Goal: Complete application form

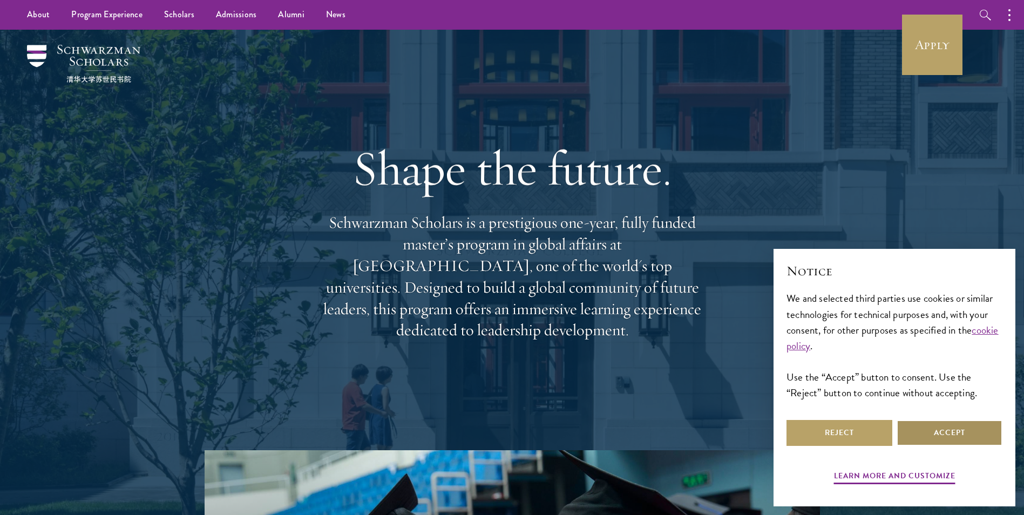
click at [978, 427] on button "Accept" at bounding box center [950, 433] width 106 height 26
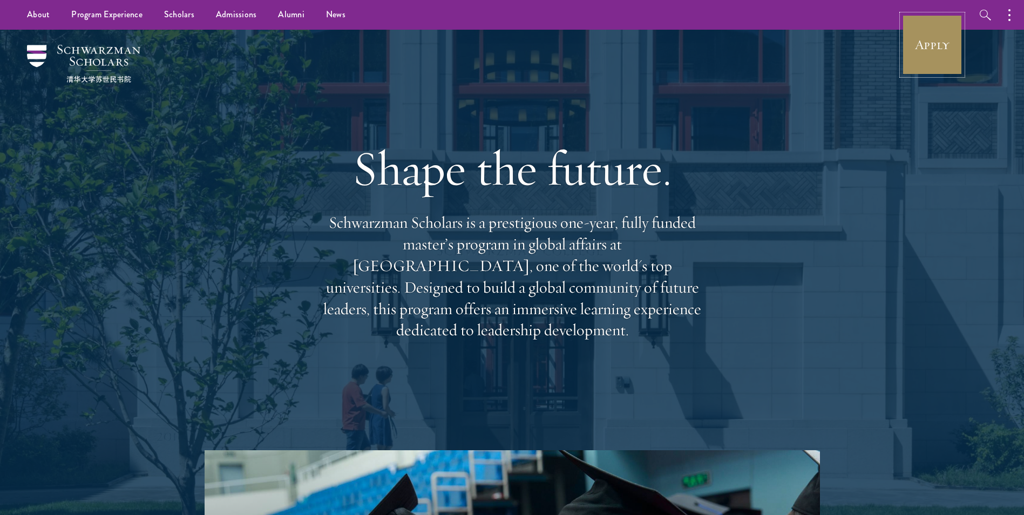
click at [918, 40] on link "Apply" at bounding box center [932, 45] width 60 height 60
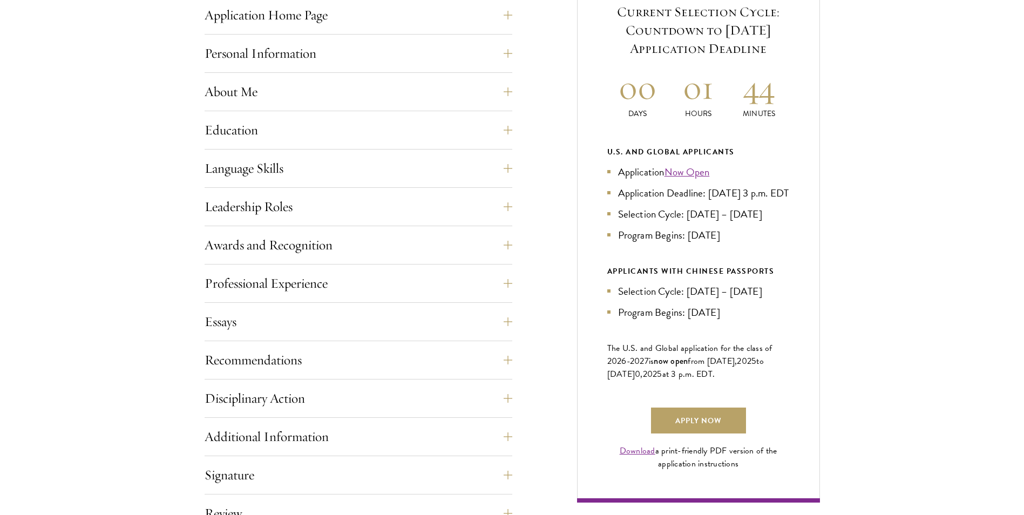
scroll to position [486, 0]
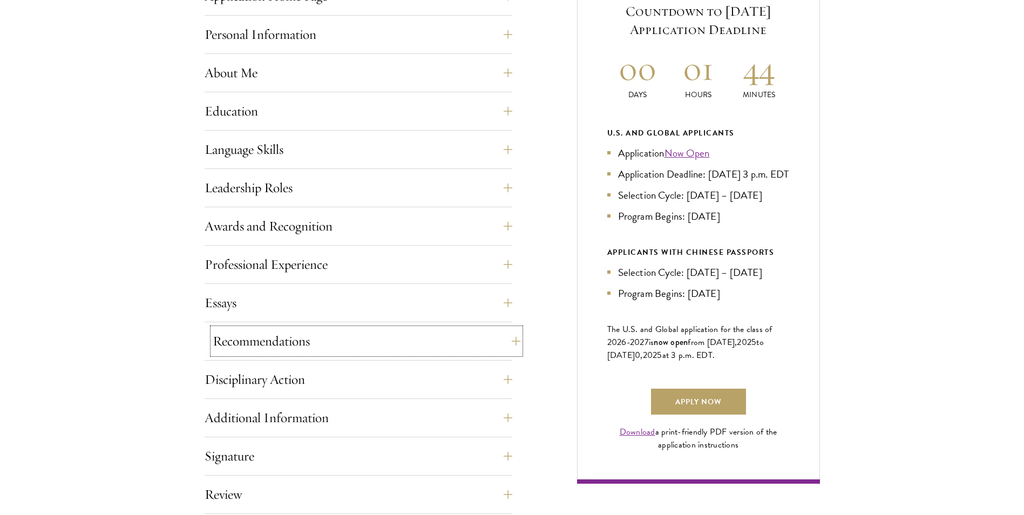
click at [357, 340] on button "Recommendations" at bounding box center [367, 341] width 308 height 26
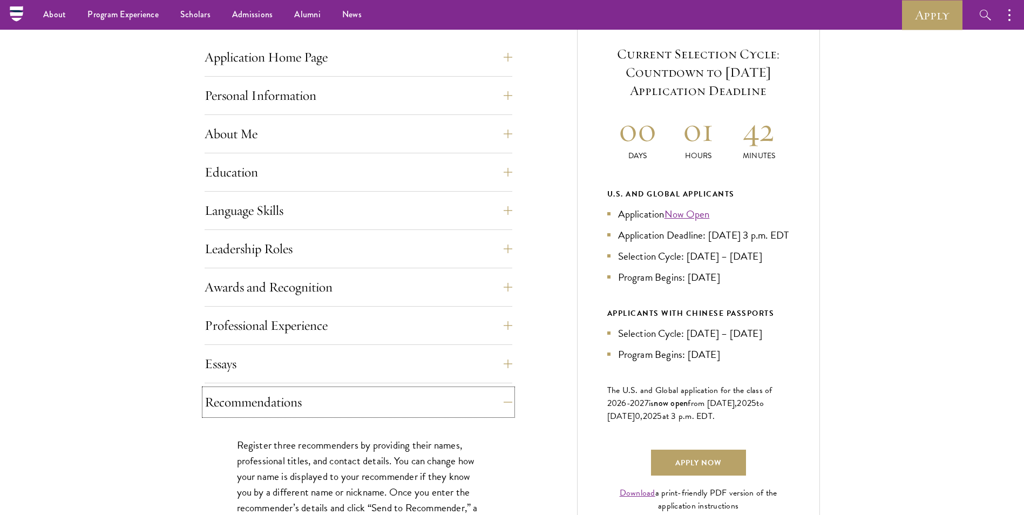
scroll to position [360, 0]
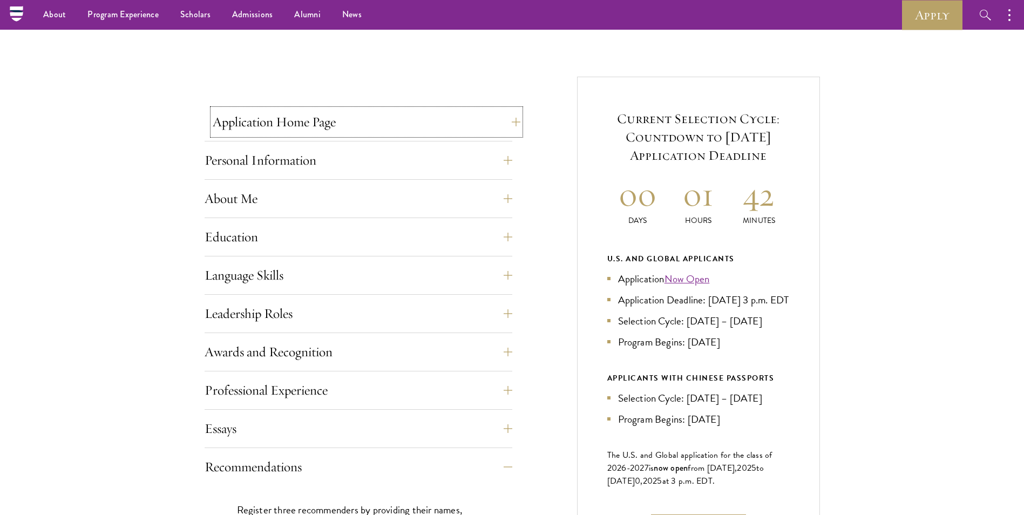
click at [367, 123] on button "Application Home Page" at bounding box center [367, 122] width 308 height 26
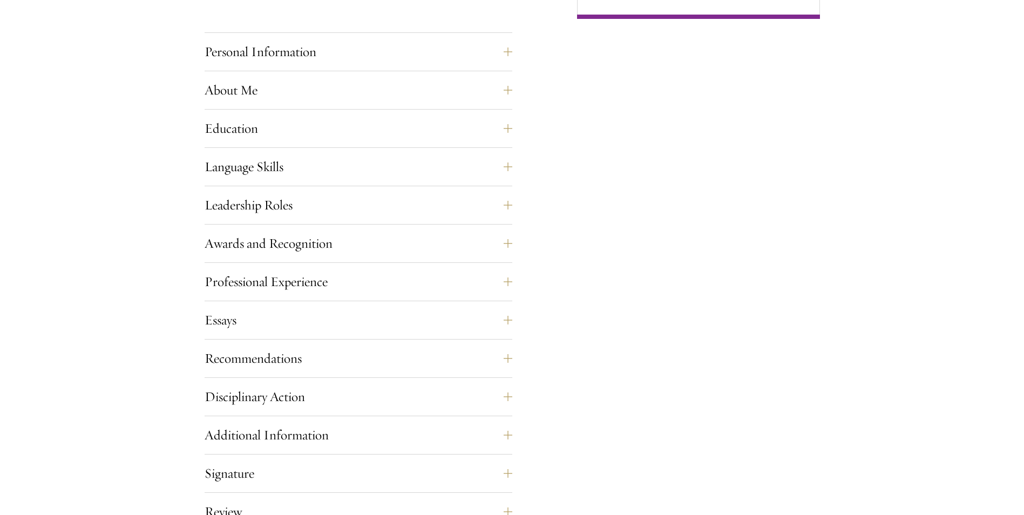
scroll to position [954, 0]
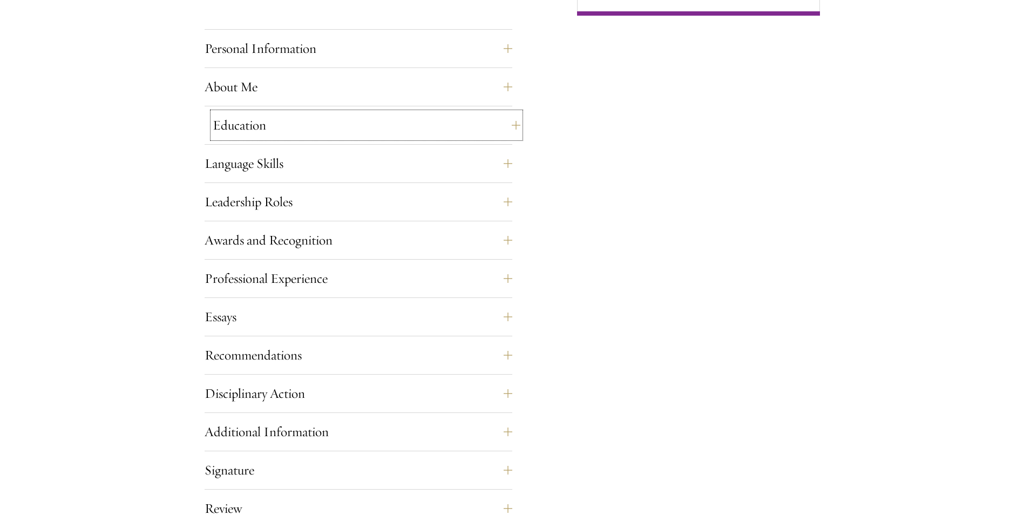
click at [506, 131] on button "Education" at bounding box center [367, 125] width 308 height 26
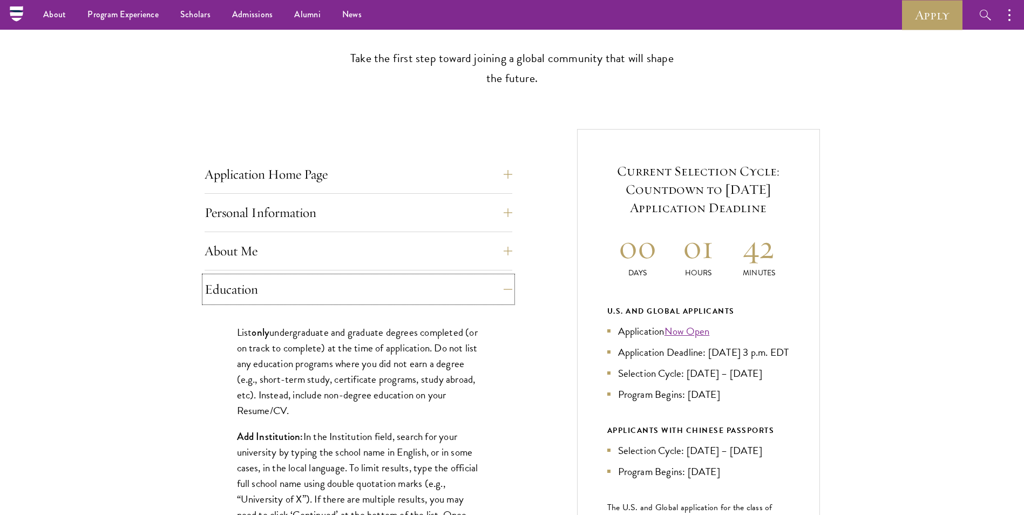
scroll to position [306, 0]
click at [490, 290] on button "Education" at bounding box center [367, 291] width 308 height 26
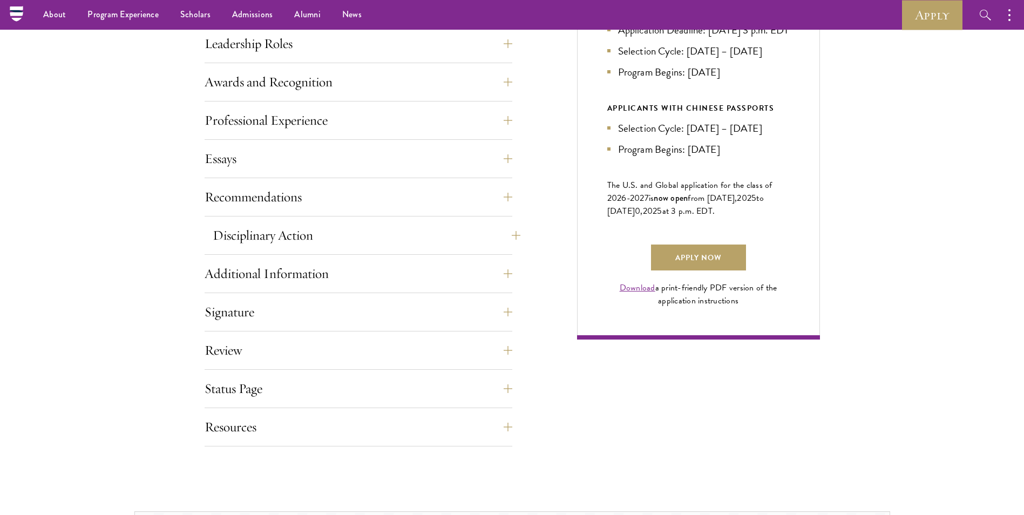
scroll to position [522, 0]
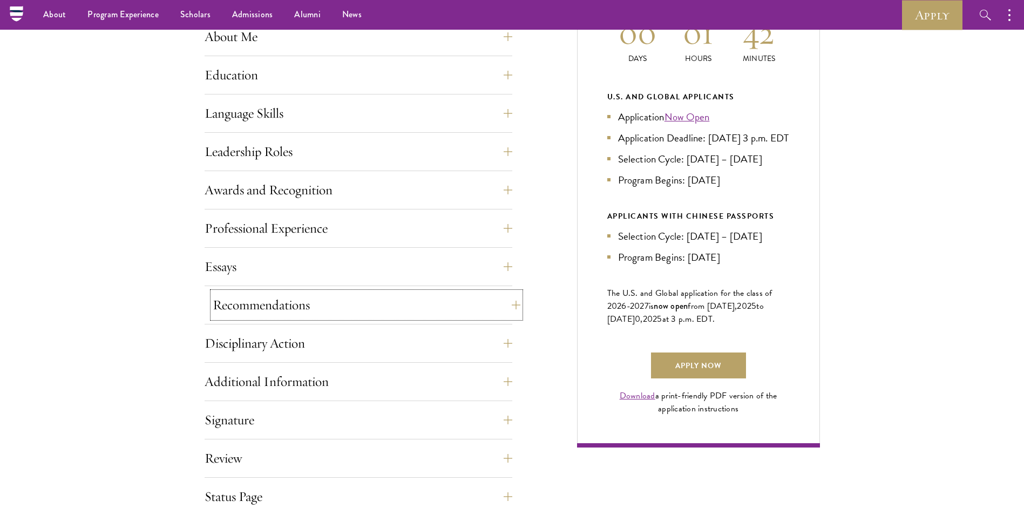
click at [512, 309] on button "Recommendations" at bounding box center [367, 305] width 308 height 26
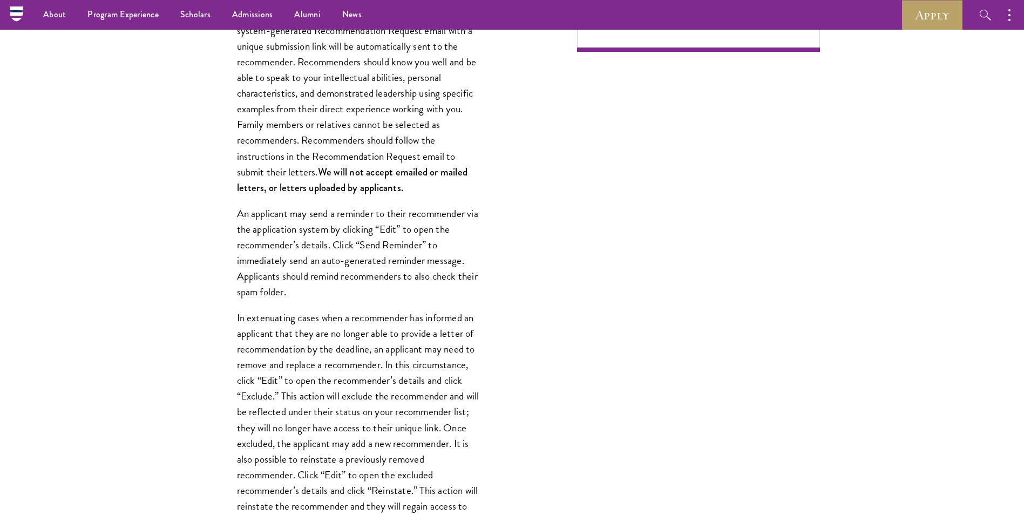
scroll to position [810, 0]
